Goal: Task Accomplishment & Management: Use online tool/utility

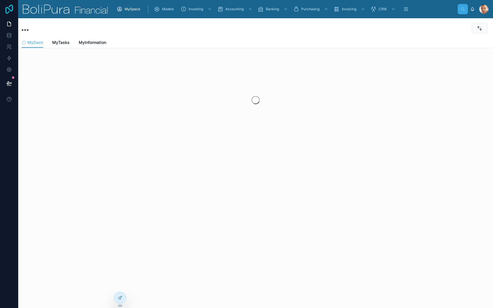
click at [9, 8] on icon at bounding box center [8, 9] width 11 height 9
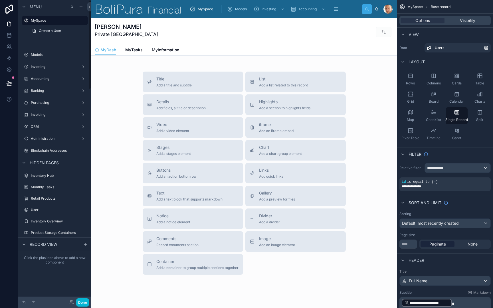
click at [6, 16] on link at bounding box center [9, 9] width 18 height 18
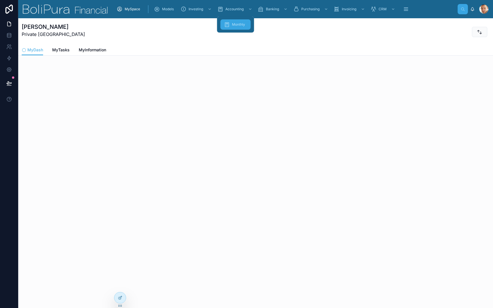
click at [233, 27] on div "Monthly" at bounding box center [235, 24] width 23 height 9
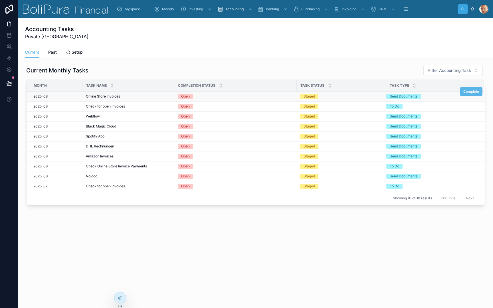
click at [108, 95] on span "Online Store Invoices" at bounding box center [103, 96] width 34 height 5
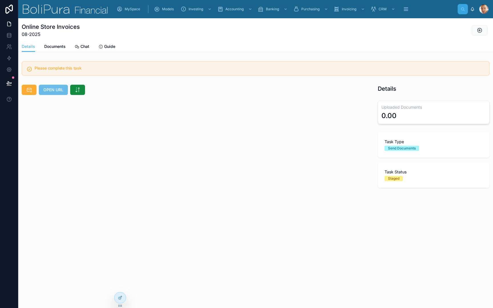
click at [57, 91] on span "OPEN URL" at bounding box center [53, 90] width 20 height 6
click at [78, 89] on icon at bounding box center [78, 90] width 6 height 6
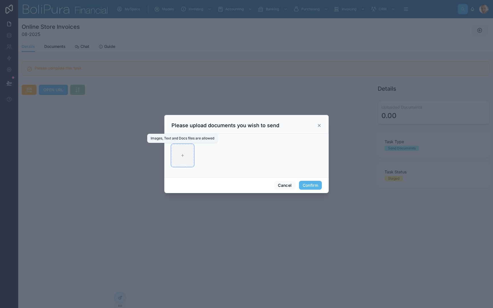
click at [184, 164] on div at bounding box center [182, 155] width 23 height 23
type input "**********"
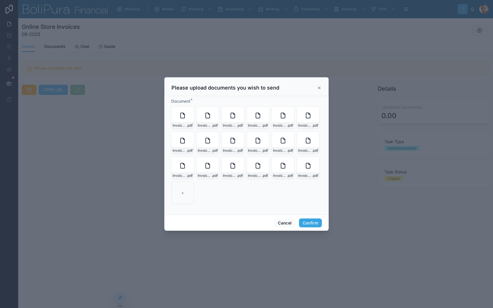
click at [312, 225] on button "Confirm" at bounding box center [310, 223] width 23 height 9
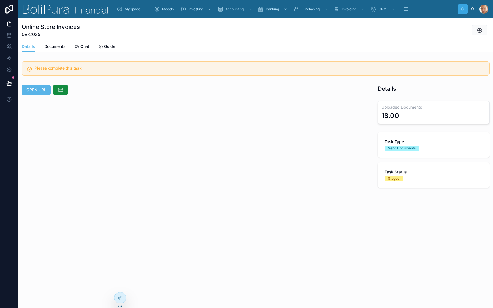
click at [300, 186] on div "OPEN URL" at bounding box center [196, 137] width 356 height 108
click at [289, 183] on div "OPEN URL" at bounding box center [196, 137] width 356 height 108
click at [61, 89] on icon at bounding box center [61, 90] width 6 height 6
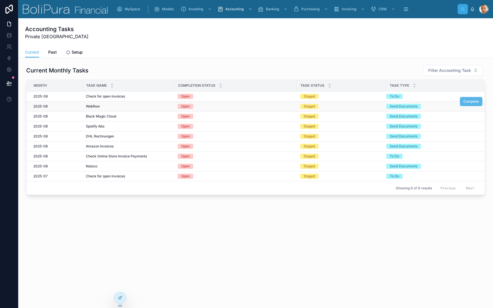
click at [129, 107] on div "Webflow Webflow" at bounding box center [128, 106] width 85 height 5
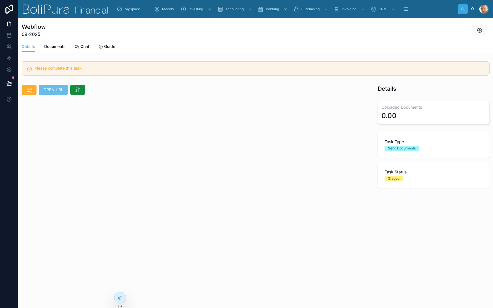
click at [57, 88] on span "OPEN URL" at bounding box center [53, 90] width 20 height 6
click at [80, 93] on icon at bounding box center [78, 90] width 6 height 6
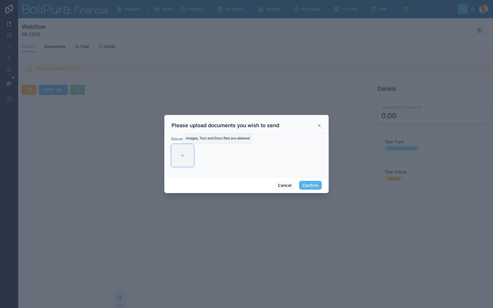
click at [188, 156] on div at bounding box center [182, 155] width 23 height 23
type input "**********"
click at [306, 184] on button "Confirm" at bounding box center [310, 185] width 23 height 9
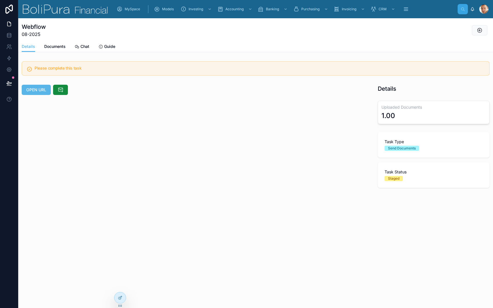
click at [196, 67] on h5 "Please complete this task" at bounding box center [260, 68] width 451 height 4
click at [61, 85] on div "Send attached documents to DATEV Send attached documents to DATEV" at bounding box center [60, 83] width 65 height 8
click at [61, 91] on icon at bounding box center [61, 90] width 6 height 6
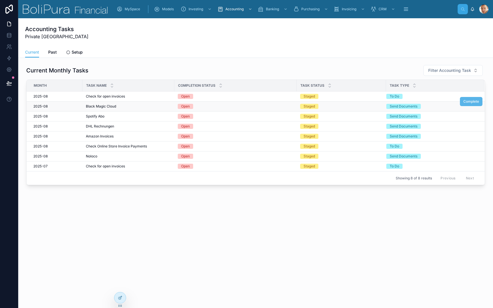
click at [156, 107] on div "Black Magic Cloud Black Magic Cloud" at bounding box center [128, 106] width 85 height 5
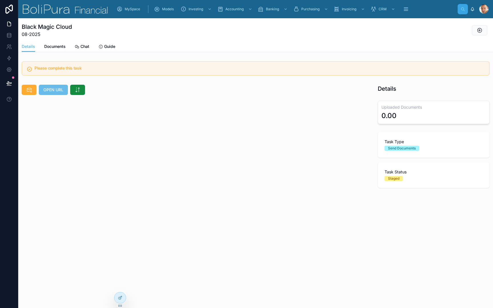
click at [53, 90] on span "OPEN URL" at bounding box center [53, 90] width 20 height 6
click at [79, 91] on icon at bounding box center [78, 90] width 6 height 6
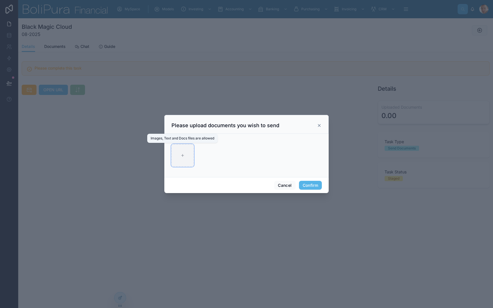
click at [184, 160] on div at bounding box center [182, 155] width 23 height 23
type input "**********"
click at [312, 186] on button "Confirm" at bounding box center [310, 185] width 23 height 9
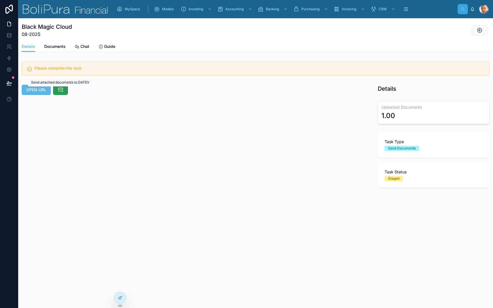
click at [63, 89] on icon at bounding box center [61, 90] width 6 height 6
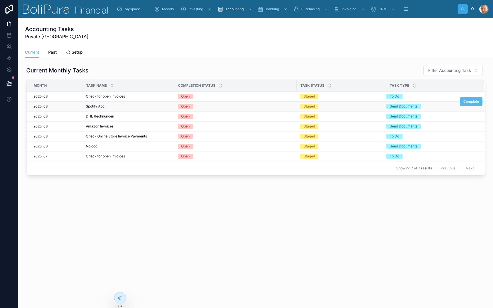
click at [150, 106] on div "Spotify Abo Spotify Abo" at bounding box center [128, 106] width 85 height 5
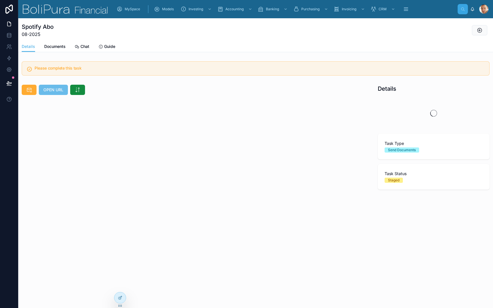
click at [55, 93] on button "OPEN URL" at bounding box center [53, 90] width 29 height 10
click at [82, 91] on button at bounding box center [77, 90] width 15 height 10
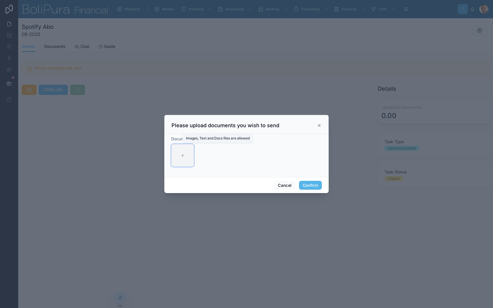
click at [175, 156] on div at bounding box center [182, 155] width 23 height 23
type input "**********"
click at [307, 186] on button "Confirm" at bounding box center [310, 185] width 23 height 9
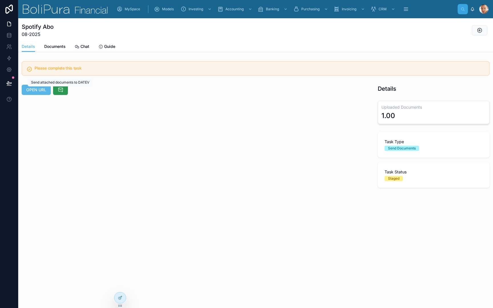
click at [61, 89] on icon at bounding box center [61, 90] width 6 height 6
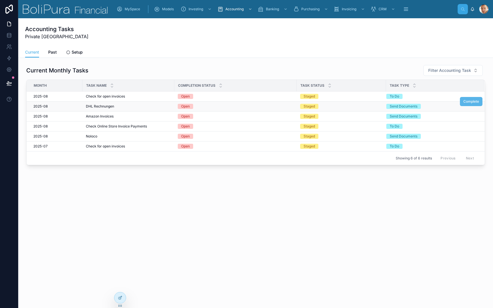
click at [109, 105] on span "DHL Rechnungen" at bounding box center [100, 106] width 28 height 5
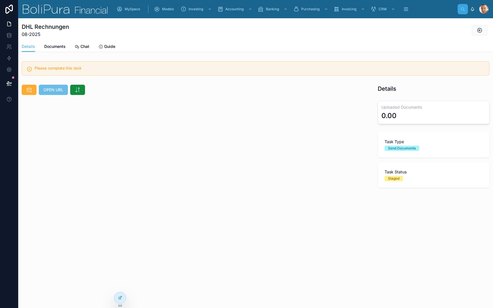
click at [56, 89] on span "OPEN URL" at bounding box center [53, 90] width 20 height 6
click at [79, 91] on icon at bounding box center [78, 90] width 6 height 6
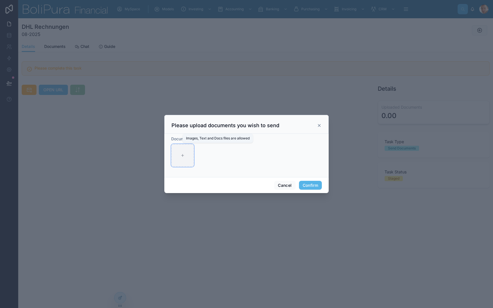
click at [185, 155] on div at bounding box center [182, 155] width 23 height 23
type input "**********"
click at [314, 184] on button "Confirm" at bounding box center [310, 185] width 23 height 9
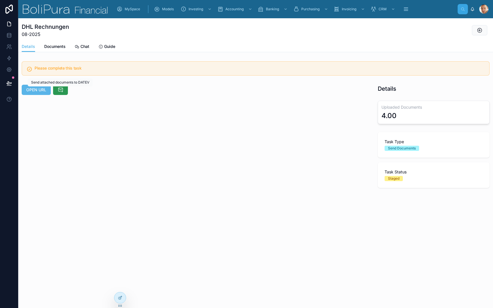
click at [58, 91] on icon at bounding box center [61, 90] width 6 height 6
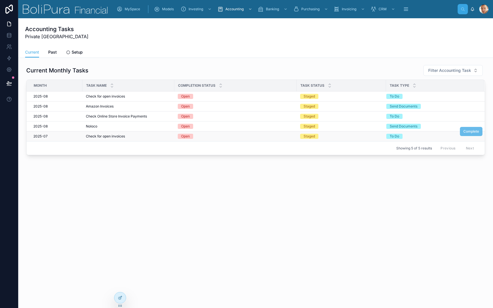
click at [474, 133] on span "Complete" at bounding box center [472, 131] width 16 height 5
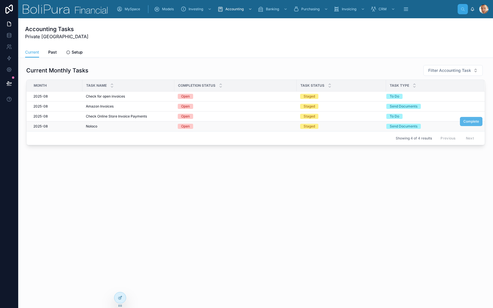
click at [132, 130] on td "Noloco Noloco" at bounding box center [129, 127] width 92 height 10
click at [136, 125] on div "Noloco Noloco" at bounding box center [128, 126] width 85 height 5
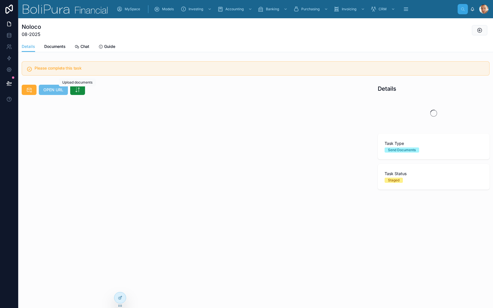
click at [55, 91] on span "OPEN URL" at bounding box center [53, 90] width 20 height 6
click at [77, 93] on icon at bounding box center [78, 90] width 6 height 6
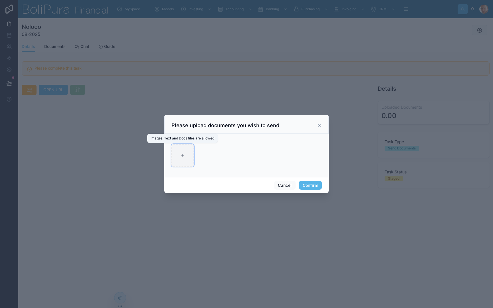
click at [184, 156] on icon at bounding box center [183, 156] width 4 height 4
type input "**********"
click at [323, 184] on div "Cancel Confirm" at bounding box center [246, 185] width 164 height 16
click at [315, 184] on button "Confirm" at bounding box center [310, 185] width 23 height 9
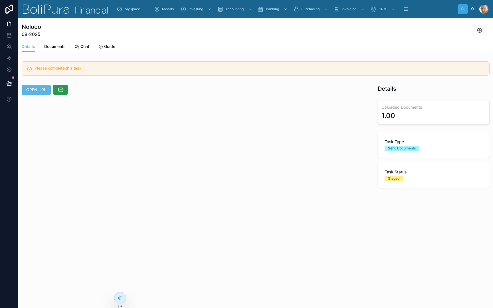
click at [62, 89] on icon at bounding box center [61, 90] width 6 height 6
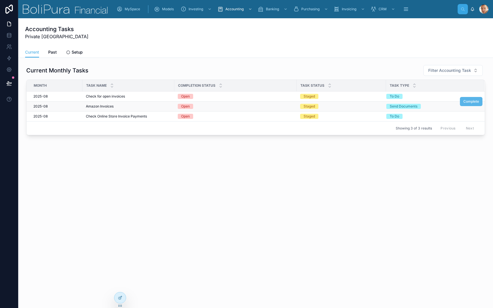
click at [138, 106] on div "Amazon Invoices Amazon Invoices" at bounding box center [128, 106] width 85 height 5
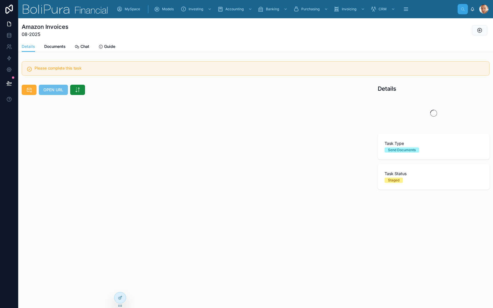
click at [53, 94] on button "OPEN URL" at bounding box center [53, 90] width 29 height 10
click at [28, 91] on icon at bounding box center [29, 90] width 6 height 6
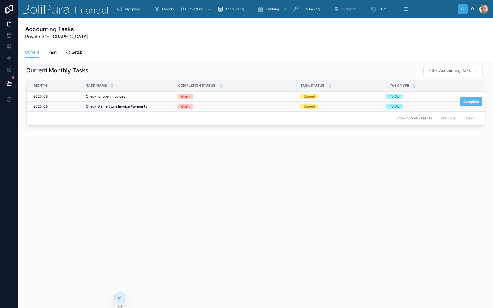
click at [118, 107] on span "Check Online Store Invoice Payments" at bounding box center [116, 106] width 61 height 5
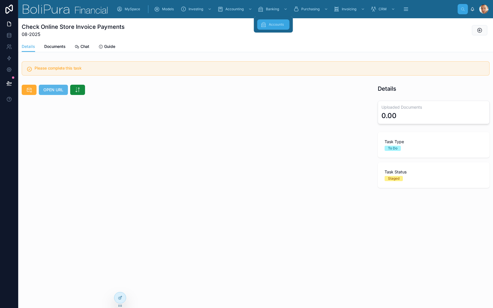
click at [275, 22] on div "Accounts" at bounding box center [273, 24] width 25 height 9
click at [55, 89] on span "OPEN URL" at bounding box center [53, 90] width 20 height 6
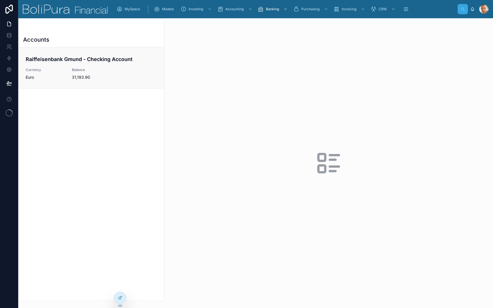
click at [85, 63] on div "Raiffeisenbank Gmund - Checking Account Currency Euro Balance 31,193.90" at bounding box center [92, 67] width 132 height 25
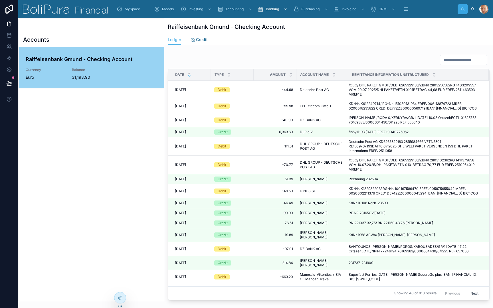
click at [202, 40] on span "Credit" at bounding box center [202, 40] width 12 height 6
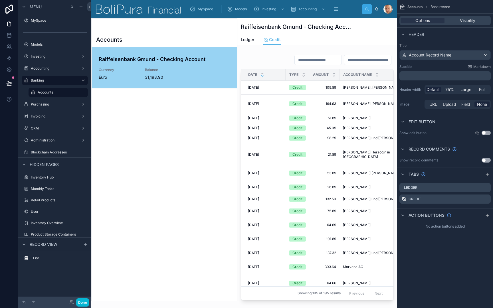
click at [319, 39] on div "Ledger Credit" at bounding box center [317, 39] width 153 height 11
click at [488, 216] on icon "scrollable content" at bounding box center [487, 216] width 3 height 0
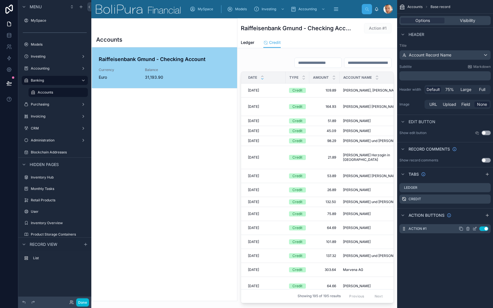
click at [475, 229] on icon "scrollable content" at bounding box center [476, 228] width 2 height 2
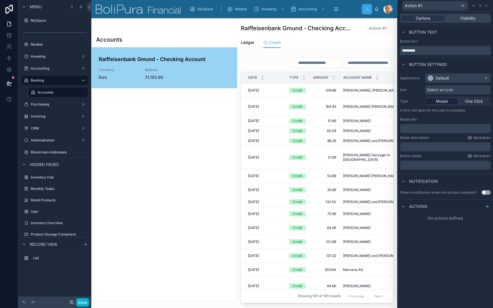
click at [428, 51] on input "*********" at bounding box center [445, 50] width 91 height 9
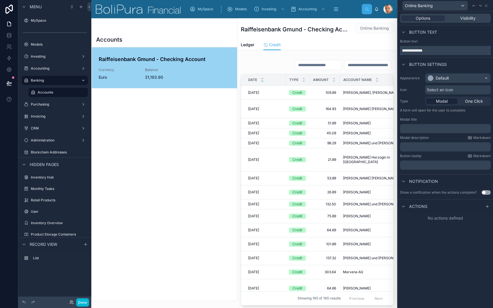
type input "**********"
click at [467, 71] on div "Appearance Default Icon Select an icon Type Modal One Click A form will open fo…" at bounding box center [445, 121] width 95 height 101
click at [429, 166] on p "﻿" at bounding box center [446, 165] width 87 height 6
click at [461, 231] on div "**********" at bounding box center [445, 159] width 95 height 297
click at [488, 206] on icon at bounding box center [488, 206] width 0 height 3
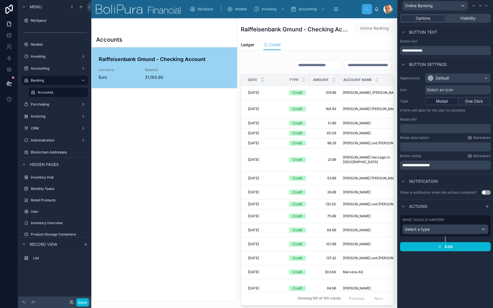
click at [477, 102] on span "One Click" at bounding box center [474, 102] width 18 height 6
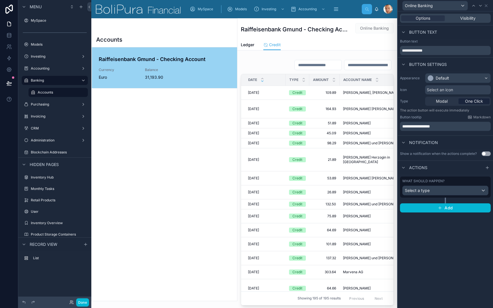
click at [436, 190] on div "Select a type" at bounding box center [446, 190] width 86 height 9
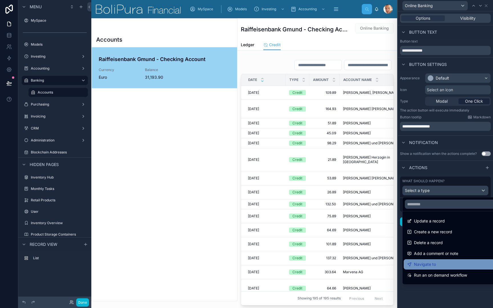
click at [431, 262] on span "Navigate to" at bounding box center [425, 264] width 22 height 7
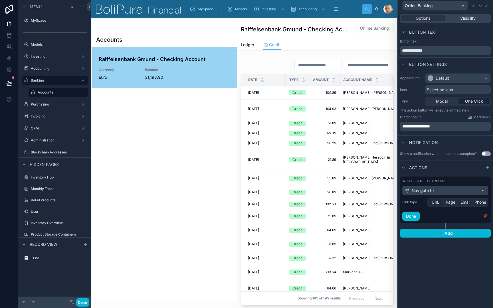
click at [430, 203] on div "URL" at bounding box center [436, 203] width 14 height 6
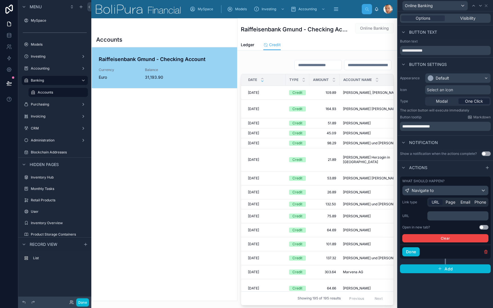
click at [435, 218] on p "﻿" at bounding box center [459, 216] width 58 height 6
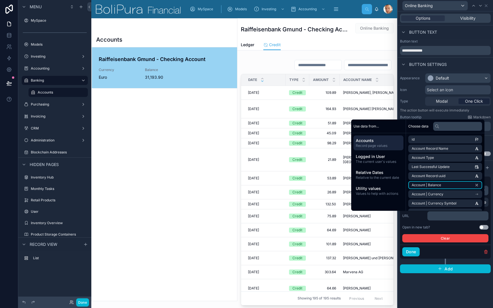
click at [424, 182] on li "Account | Balance" at bounding box center [446, 185] width 74 height 8
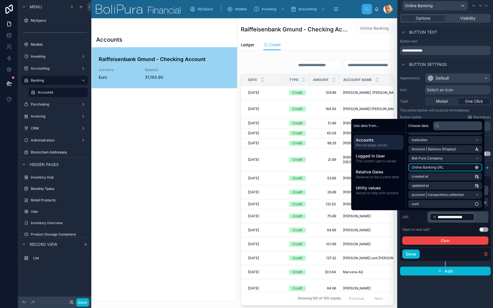
click at [447, 169] on li "Online Banking URL" at bounding box center [446, 168] width 74 height 8
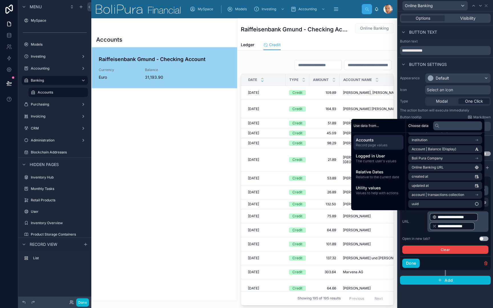
click at [483, 224] on p "**********" at bounding box center [459, 222] width 58 height 18
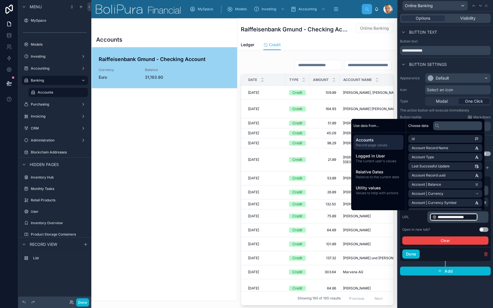
click at [487, 231] on button "Use setting" at bounding box center [484, 230] width 9 height 5
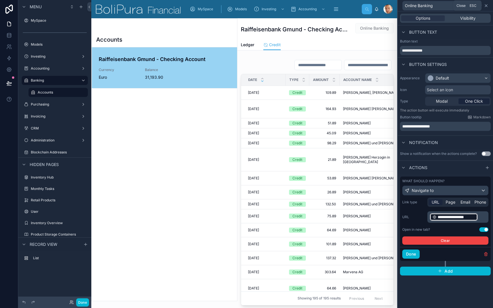
click at [487, 5] on icon at bounding box center [486, 6] width 2 height 2
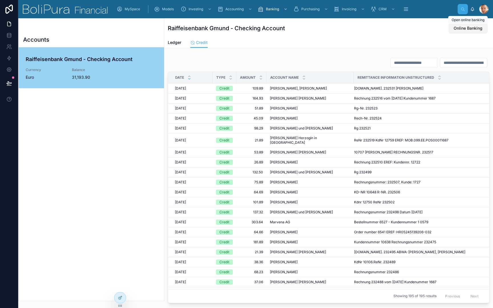
click at [461, 29] on span "Online Banking" at bounding box center [468, 28] width 29 height 6
click at [170, 41] on span "Ledger" at bounding box center [174, 43] width 13 height 6
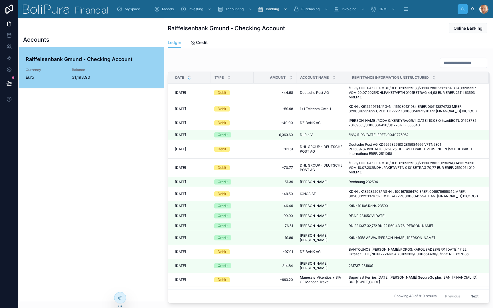
click at [115, 81] on link "Raiffeisenbank Gmund - Checking Account Currency Euro Balance 31,193.90" at bounding box center [91, 67] width 145 height 41
click at [267, 64] on div at bounding box center [329, 62] width 322 height 11
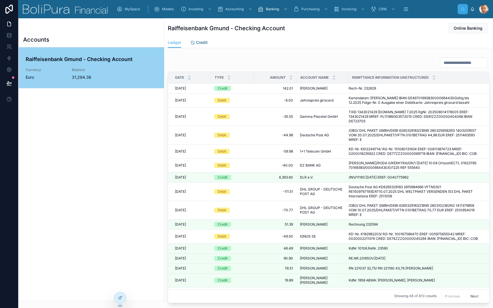
click at [202, 45] on span "Credit" at bounding box center [202, 43] width 12 height 6
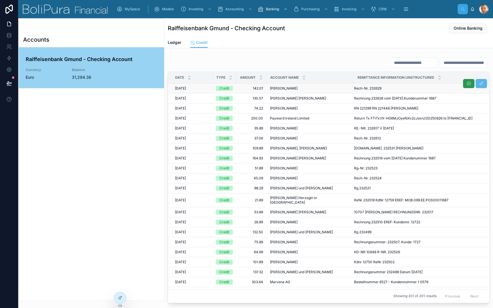
click at [469, 84] on icon at bounding box center [469, 83] width 5 height 5
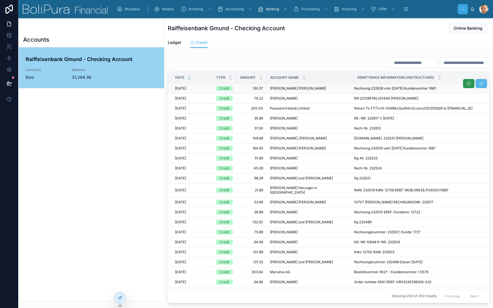
click at [468, 84] on icon at bounding box center [469, 83] width 5 height 5
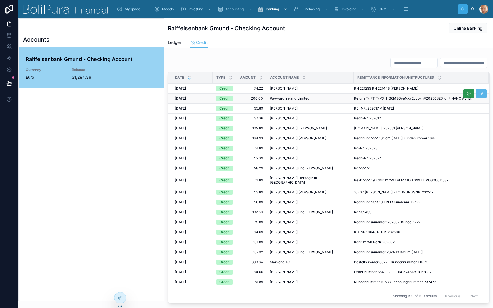
click at [467, 95] on button at bounding box center [468, 93] width 11 height 9
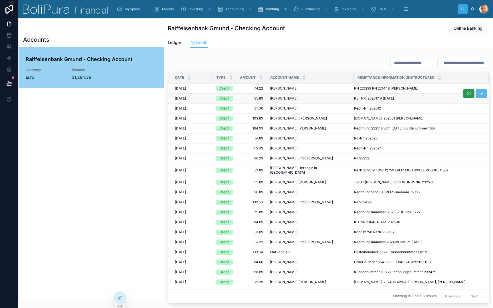
click at [468, 94] on icon at bounding box center [469, 93] width 5 height 5
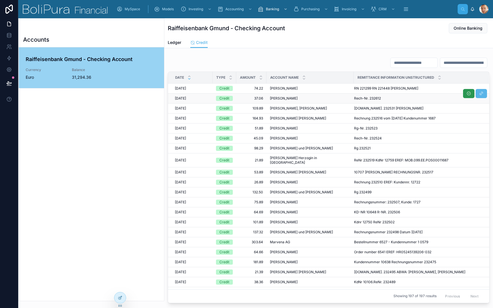
click at [469, 94] on icon at bounding box center [469, 93] width 5 height 5
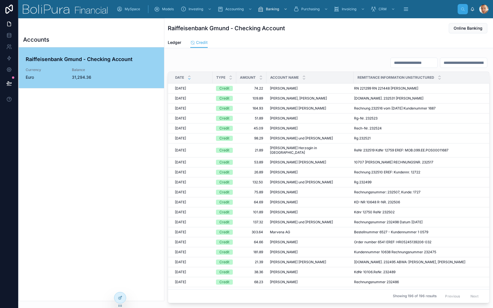
click at [391, 63] on input "text" at bounding box center [414, 63] width 47 height 8
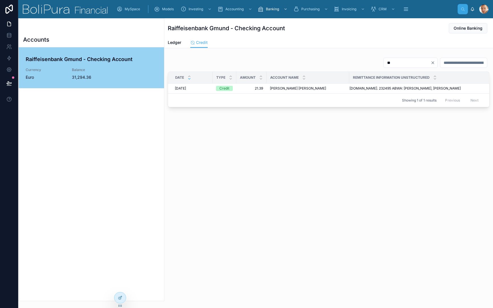
type input "*"
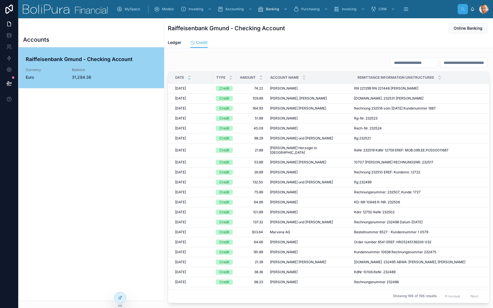
click at [317, 58] on div at bounding box center [329, 62] width 322 height 11
click at [174, 43] on span "Ledger" at bounding box center [174, 43] width 13 height 6
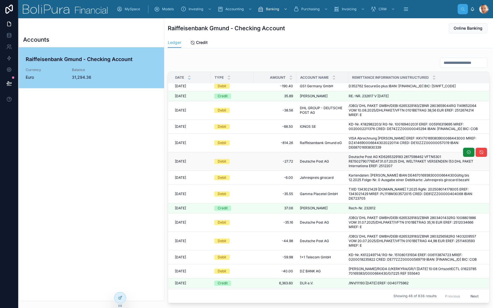
scroll to position [214, 0]
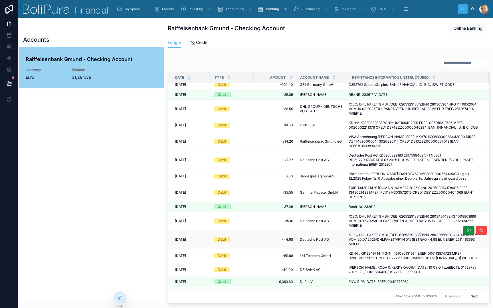
click at [251, 249] on td "Debit" at bounding box center [232, 240] width 43 height 19
click at [461, 29] on span "Online Banking" at bounding box center [468, 28] width 29 height 6
